Goal: Task Accomplishment & Management: Use online tool/utility

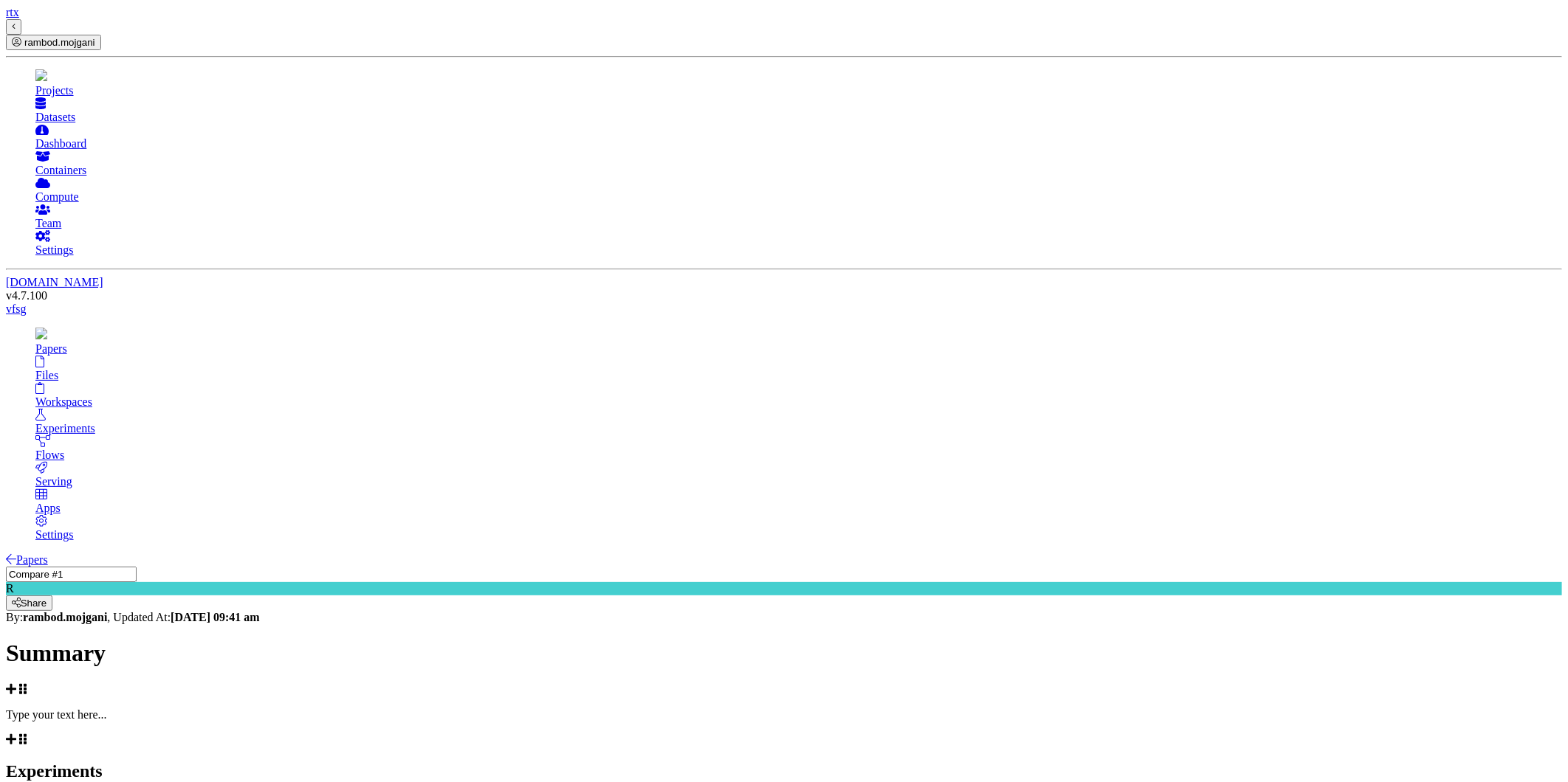
scroll to position [3, 0]
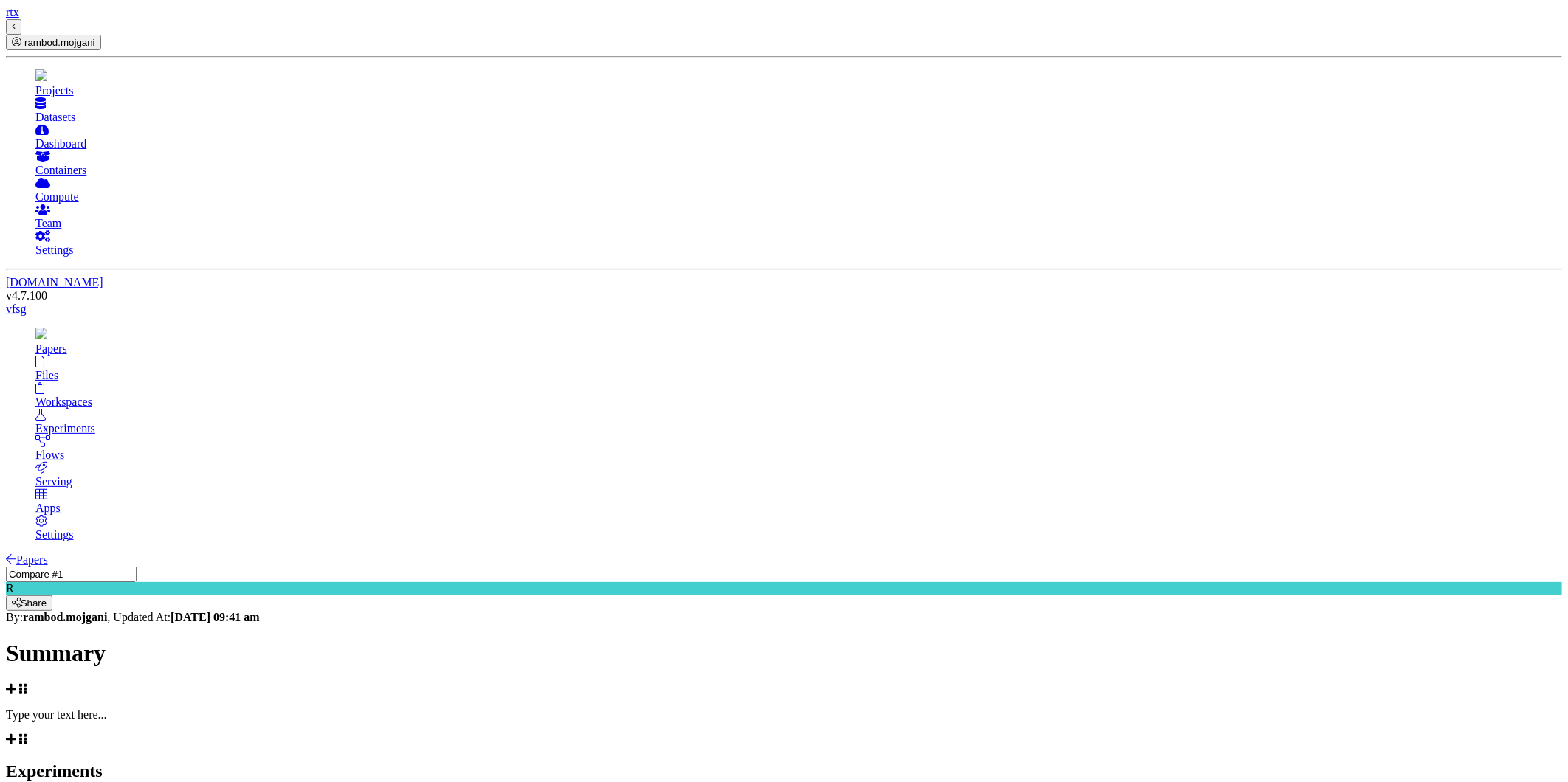
scroll to position [0, 0]
